Goal: Information Seeking & Learning: Learn about a topic

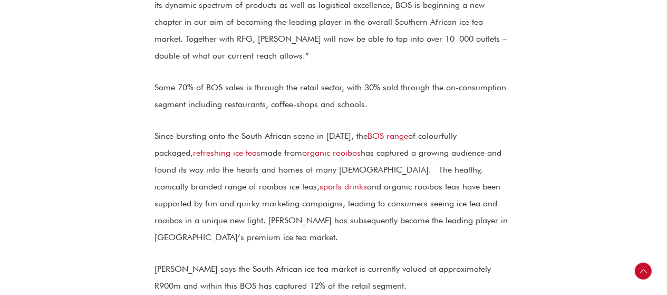
scroll to position [552, 0]
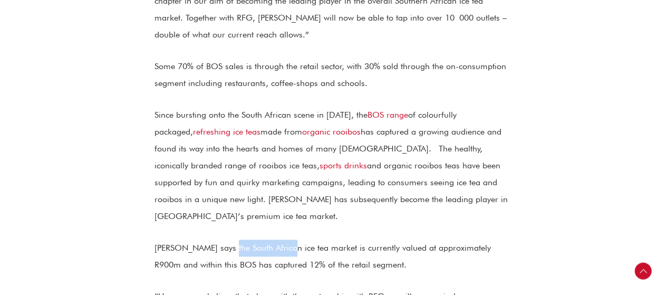
drag, startPoint x: 222, startPoint y: 213, endPoint x: 279, endPoint y: 218, distance: 57.6
click at [279, 239] on p "Battersby says the South African ice tea market is currently valued at approxim…" at bounding box center [333, 256] width 358 height 34
click at [204, 239] on p "Battersby says the South African ice tea market is currently valued at approxim…" at bounding box center [333, 256] width 358 height 34
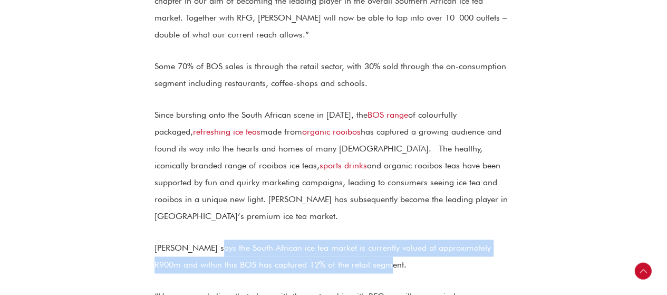
drag, startPoint x: 208, startPoint y: 215, endPoint x: 431, endPoint y: 227, distance: 223.2
click at [431, 239] on p "Battersby says the South African ice tea market is currently valued at approxim…" at bounding box center [333, 256] width 358 height 34
copy p "the South African ice tea market is currently valued at approximately R900m and…"
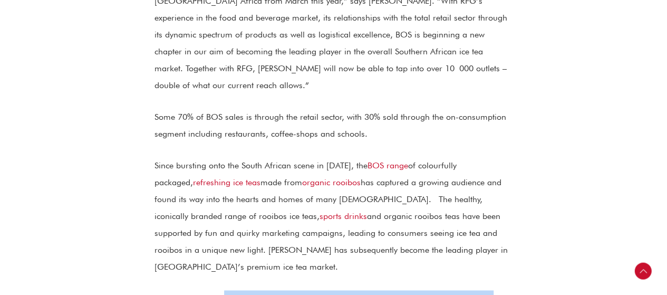
scroll to position [499, 0]
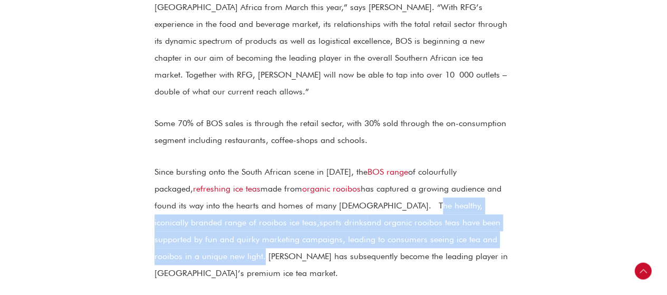
drag, startPoint x: 380, startPoint y: 188, endPoint x: 497, endPoint y: 227, distance: 122.8
click at [497, 227] on p "Since bursting onto the South African scene in 2010, the BOS range of colourful…" at bounding box center [333, 222] width 358 height 118
copy p "healthy, iconically branded range of rooibos ice teas, sports drinks and organi…"
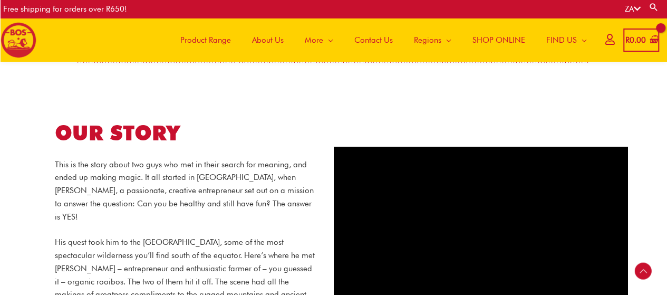
scroll to position [384, 0]
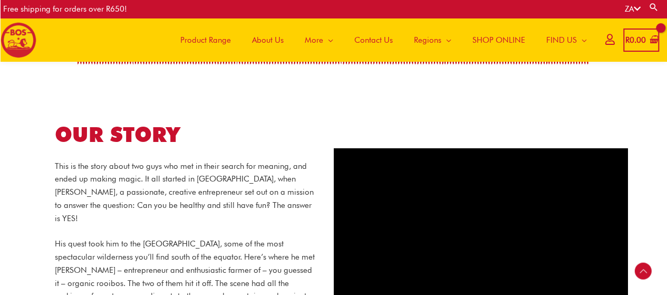
click at [269, 33] on span "About Us" at bounding box center [268, 40] width 32 height 32
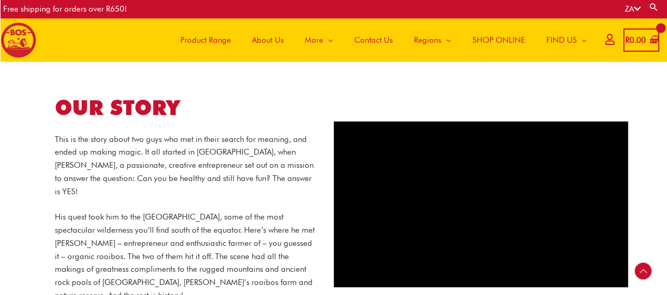
scroll to position [358, 0]
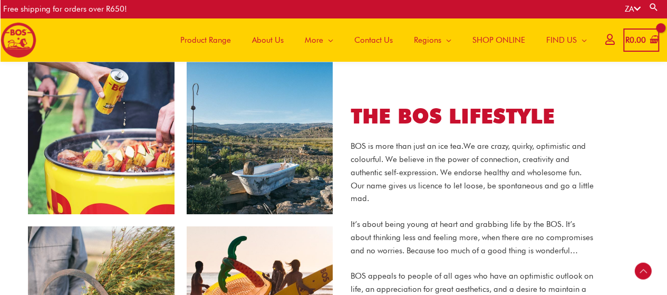
scroll to position [719, 0]
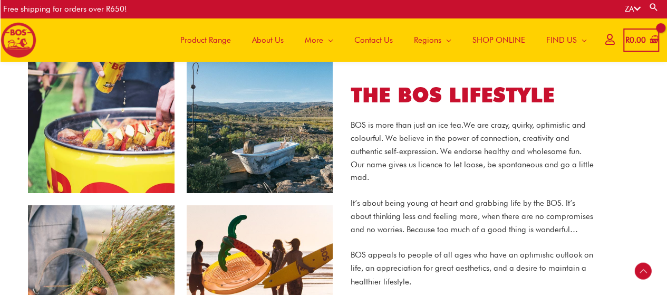
click at [615, 158] on div "THE BOS LIFESTYLE BOS is more than just an ice tea. We are crazy, quirky, optim…" at bounding box center [486, 199] width 275 height 235
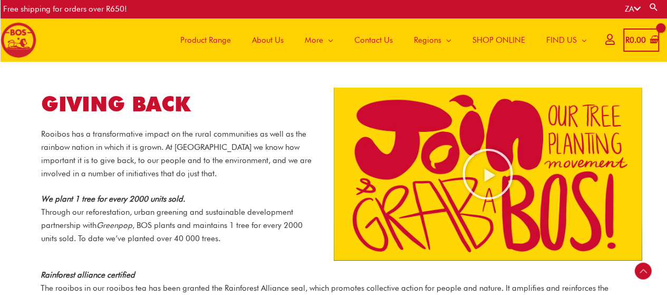
scroll to position [1035, 0]
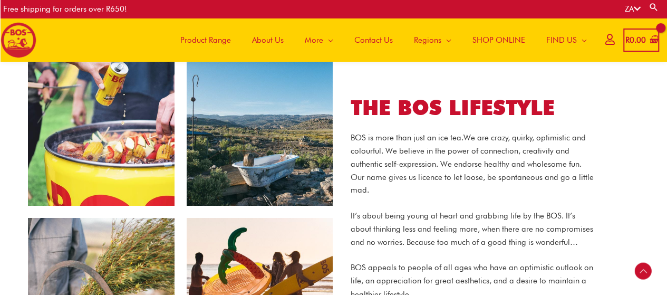
scroll to position [710, 0]
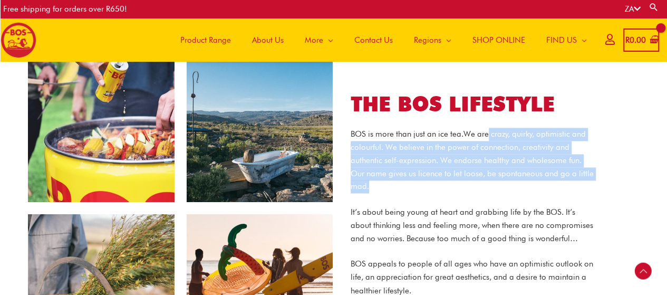
drag, startPoint x: 491, startPoint y: 119, endPoint x: 547, endPoint y: 171, distance: 76.1
click at [547, 171] on p "BOS is more than just an ice tea. We are crazy, quirky, optimistic and colourfu…" at bounding box center [471, 160] width 243 height 65
copy p "crazy, quirky, optimistic and colourful. We believe in the power of connection,…"
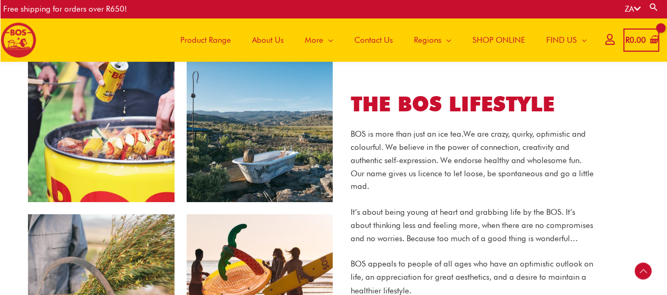
click at [418, 240] on div "BOS is more than just an ice tea. We are crazy, quirky, optimistic and colourfu…" at bounding box center [471, 212] width 243 height 169
click at [521, 164] on p "BOS is more than just an ice tea. We are crazy, quirky, optimistic and colourfu…" at bounding box center [471, 160] width 243 height 65
